Goal: Navigation & Orientation: Find specific page/section

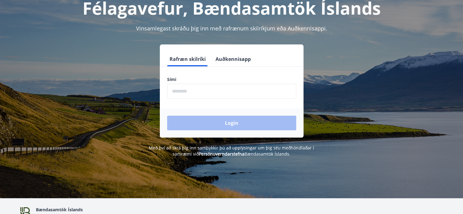
scroll to position [40, 0]
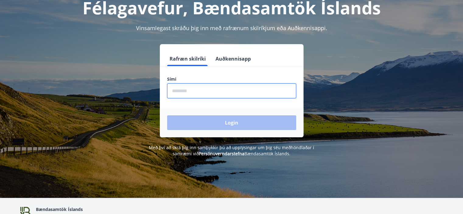
click at [181, 91] on input "phone" at bounding box center [231, 90] width 129 height 15
type input "********"
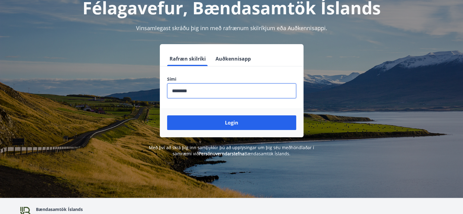
click at [231, 123] on button "Login" at bounding box center [231, 122] width 129 height 15
